Goal: Task Accomplishment & Management: Complete application form

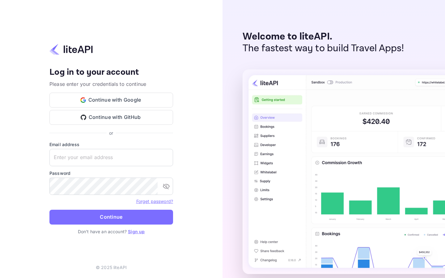
click at [111, 157] on input "text" at bounding box center [111, 157] width 124 height 17
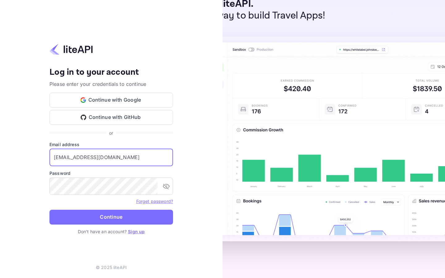
type input "[EMAIL_ADDRESS][DOMAIN_NAME]"
click at [111, 157] on input "[EMAIL_ADDRESS][DOMAIN_NAME]" at bounding box center [111, 157] width 124 height 17
type input "[EMAIL_ADDRESS][DOMAIN_NAME]"
click at [111, 157] on input "[EMAIL_ADDRESS][DOMAIN_NAME]" at bounding box center [111, 157] width 124 height 17
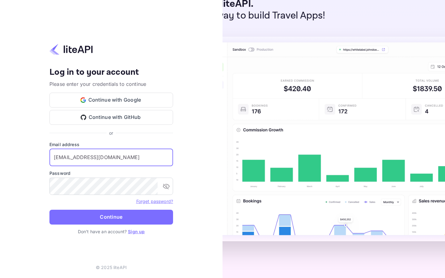
click at [111, 157] on input "[EMAIL_ADDRESS][DOMAIN_NAME]" at bounding box center [111, 157] width 124 height 17
type input "[EMAIL_ADDRESS][DOMAIN_NAME]"
click at [111, 157] on input "[EMAIL_ADDRESS][DOMAIN_NAME]" at bounding box center [111, 157] width 124 height 17
type input "Shirt"
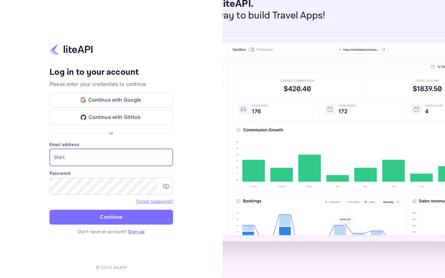
click at [111, 157] on input "Shirt" at bounding box center [111, 157] width 124 height 17
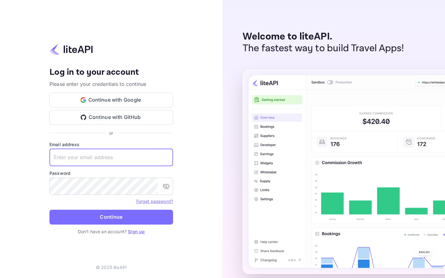
click at [111, 157] on input "text" at bounding box center [111, 157] width 124 height 17
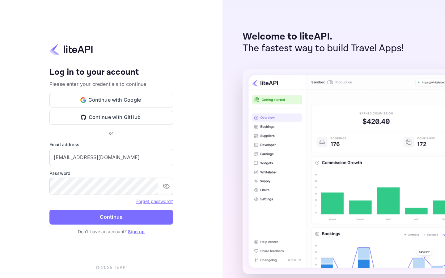
click at [49, 210] on button "Continue" at bounding box center [111, 217] width 124 height 15
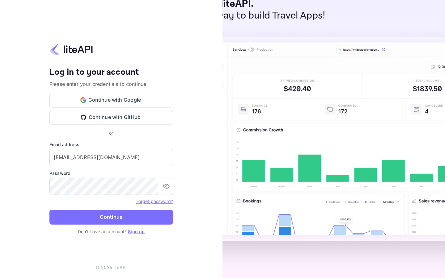
click at [111, 157] on input "[EMAIL_ADDRESS][DOMAIN_NAME]" at bounding box center [111, 157] width 124 height 17
type input "r"
type input "[EMAIL_ADDRESS][DOMAIN_NAME]"
click at [111, 157] on input "[EMAIL_ADDRESS][DOMAIN_NAME]" at bounding box center [111, 157] width 124 height 17
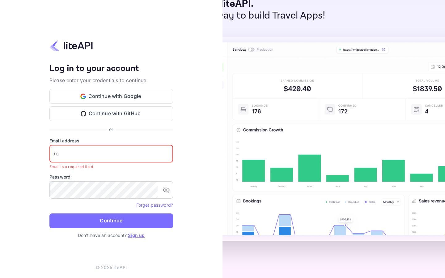
type input "r"
type input "[EMAIL_ADDRESS][DOMAIN_NAME]"
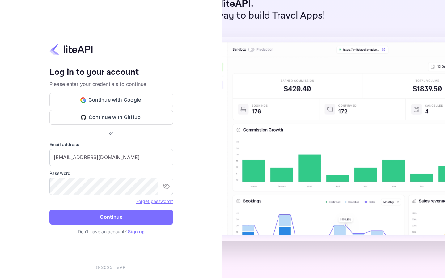
click at [111, 157] on input "[EMAIL_ADDRESS][DOMAIN_NAME]" at bounding box center [111, 157] width 124 height 17
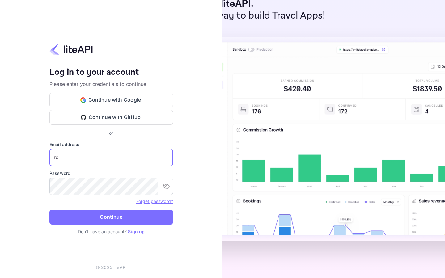
type input "r"
type input "[EMAIL_ADDRESS][DOMAIN_NAME]"
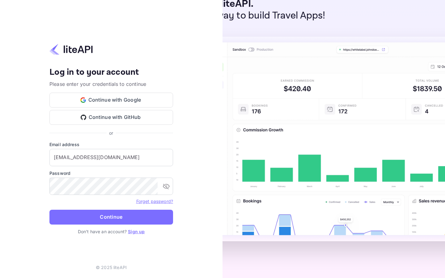
click at [111, 157] on input "[EMAIL_ADDRESS][DOMAIN_NAME]" at bounding box center [111, 157] width 124 height 17
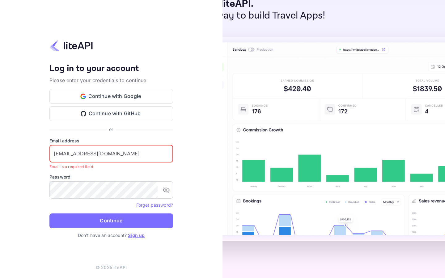
click at [111, 157] on input "[EMAIL_ADDRESS][DOMAIN_NAME]" at bounding box center [111, 153] width 124 height 17
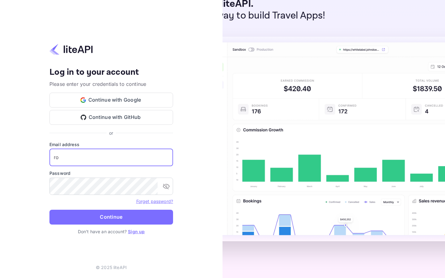
type input "r"
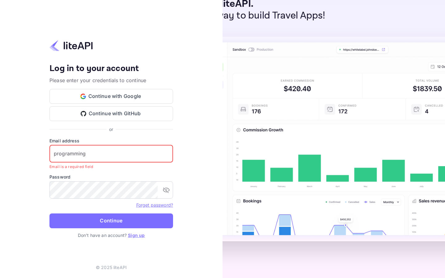
type input "programming"
click at [111, 153] on input "programming" at bounding box center [111, 153] width 124 height 17
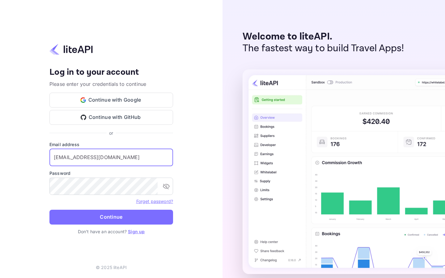
click at [111, 157] on input "[EMAIL_ADDRESS][DOMAIN_NAME]" at bounding box center [111, 157] width 124 height 17
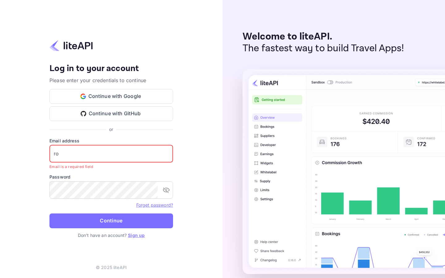
type input "r"
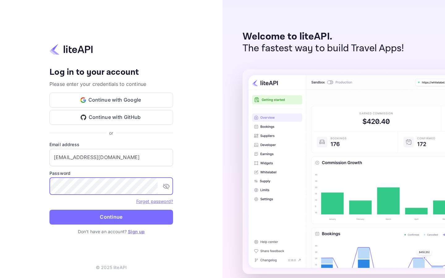
click at [49, 210] on button "Continue" at bounding box center [111, 217] width 124 height 15
click at [111, 217] on button "Continue" at bounding box center [111, 217] width 124 height 15
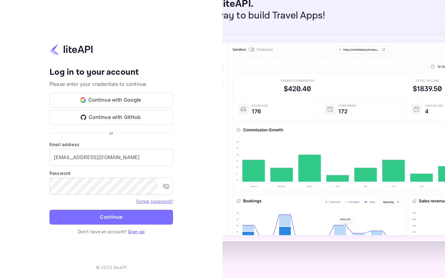
click at [111, 157] on input "[EMAIL_ADDRESS][DOMAIN_NAME]" at bounding box center [111, 157] width 124 height 17
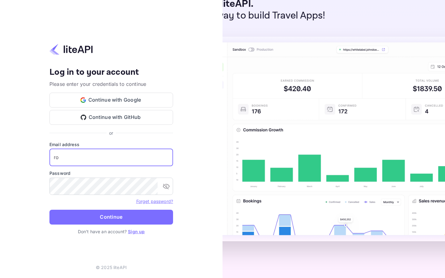
type input "r"
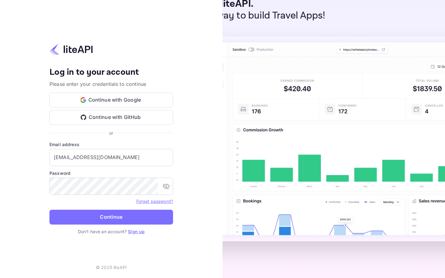
click at [49, 210] on button "Continue" at bounding box center [111, 217] width 124 height 15
click at [111, 217] on button "Continue" at bounding box center [111, 217] width 124 height 15
click at [111, 157] on input "[EMAIL_ADDRESS][DOMAIN_NAME]" at bounding box center [111, 157] width 124 height 17
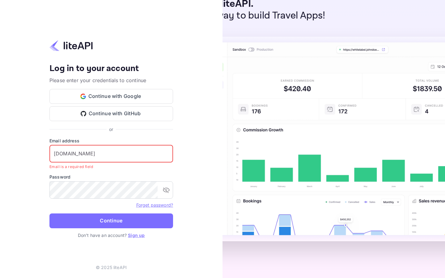
type input "[DOMAIN_NAME]"
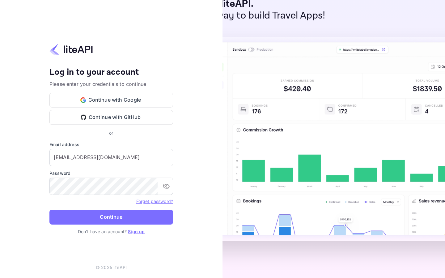
click at [49, 210] on button "Continue" at bounding box center [111, 217] width 124 height 15
click at [111, 217] on button "Continue" at bounding box center [111, 217] width 124 height 15
click at [111, 157] on input "[EMAIL_ADDRESS][DOMAIN_NAME]" at bounding box center [111, 157] width 124 height 17
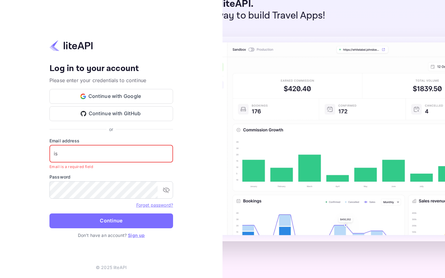
type input "i"
type input "[EMAIL_ADDRESS][DOMAIN_NAME]"
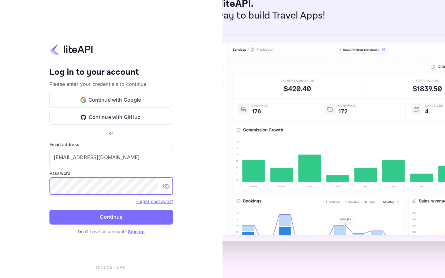
click at [49, 210] on button "Continue" at bounding box center [111, 217] width 124 height 15
